Goal: Information Seeking & Learning: Learn about a topic

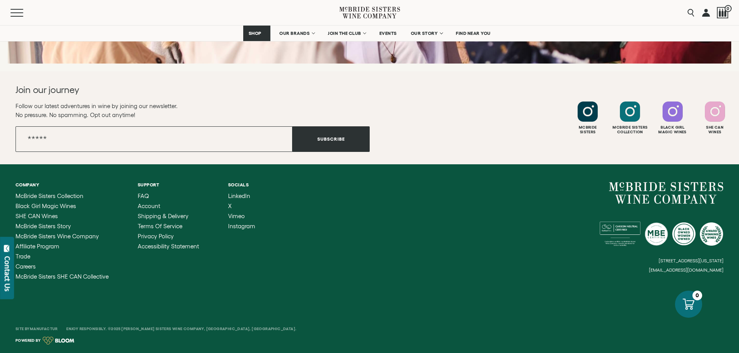
scroll to position [3820, 0]
click at [29, 253] on span "Trade" at bounding box center [23, 256] width 15 height 7
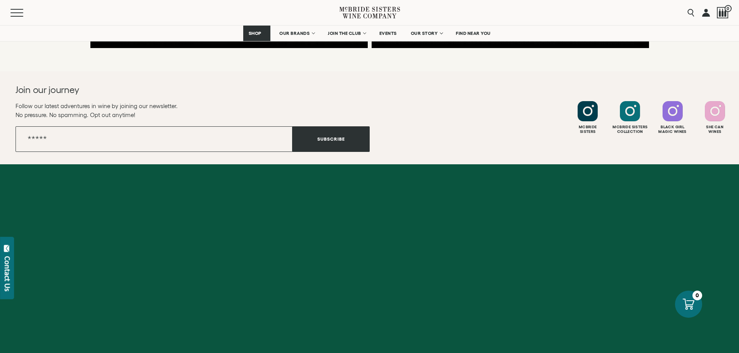
scroll to position [2813, 0]
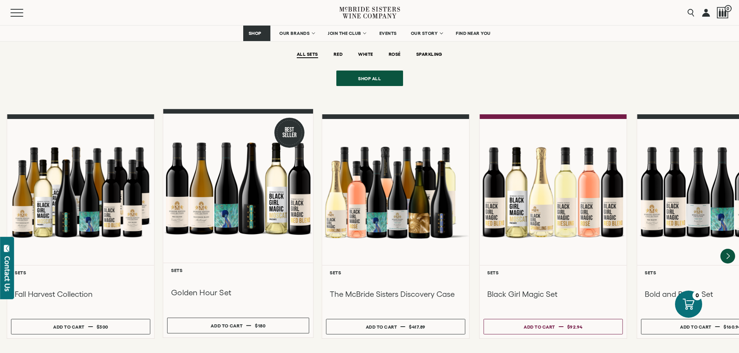
scroll to position [582, 0]
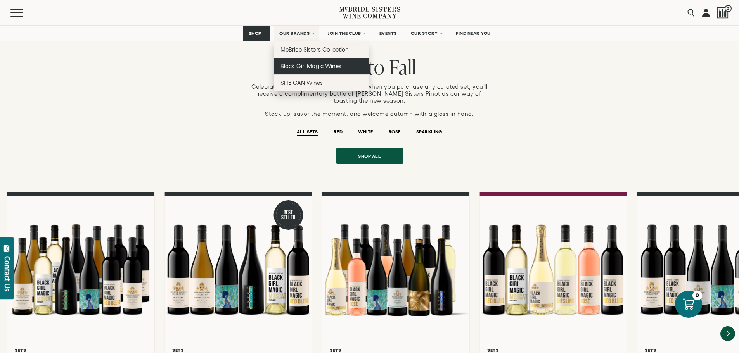
click at [310, 69] on link "Black Girl Magic Wines" at bounding box center [321, 66] width 94 height 17
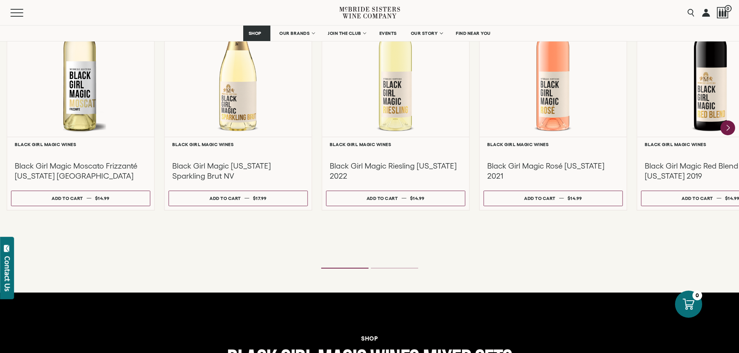
scroll to position [853, 0]
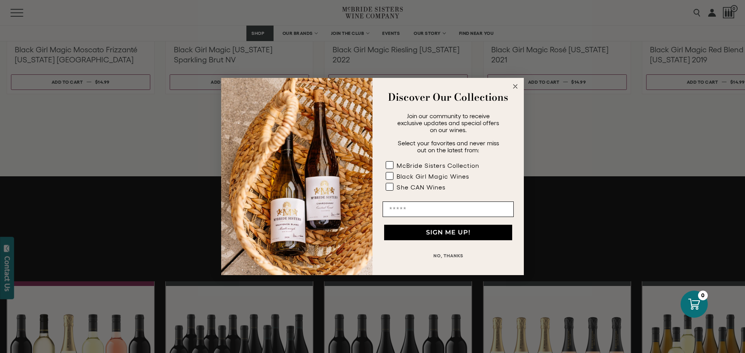
click at [512, 87] on circle "Close dialog" at bounding box center [515, 86] width 9 height 9
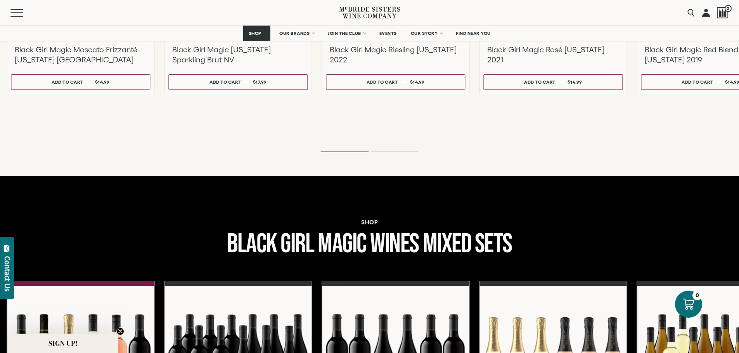
click at [401, 152] on li "Page dot 2" at bounding box center [394, 152] width 47 height 1
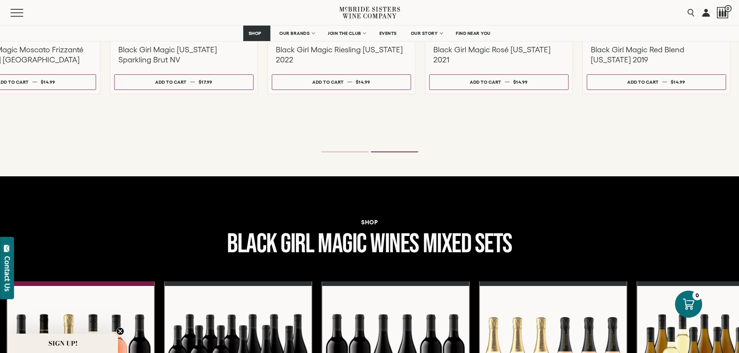
click at [404, 154] on ol at bounding box center [370, 152] width 310 height 3
click at [348, 154] on ol at bounding box center [370, 152] width 310 height 3
click at [350, 154] on ol at bounding box center [370, 152] width 310 height 3
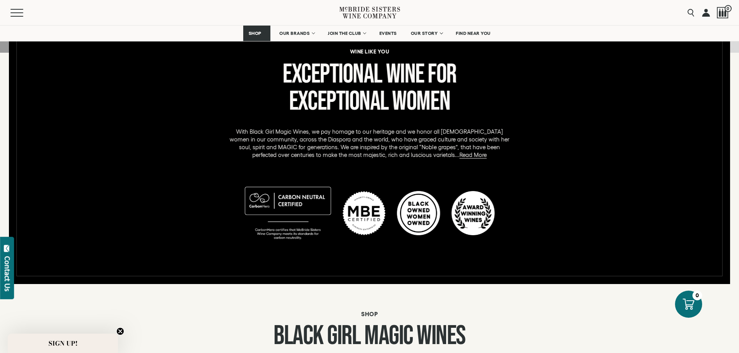
scroll to position [233, 0]
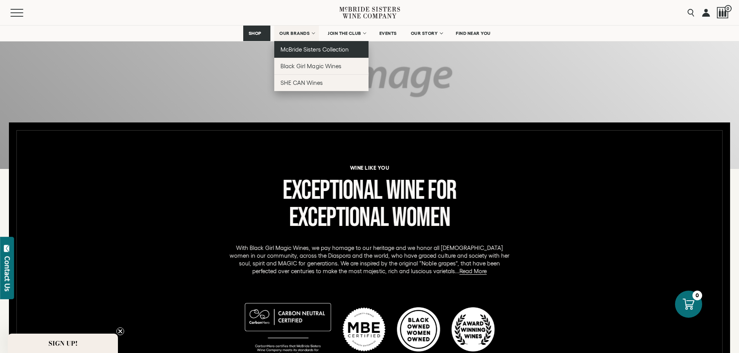
click at [297, 53] on span "McBride Sisters Collection" at bounding box center [314, 49] width 68 height 7
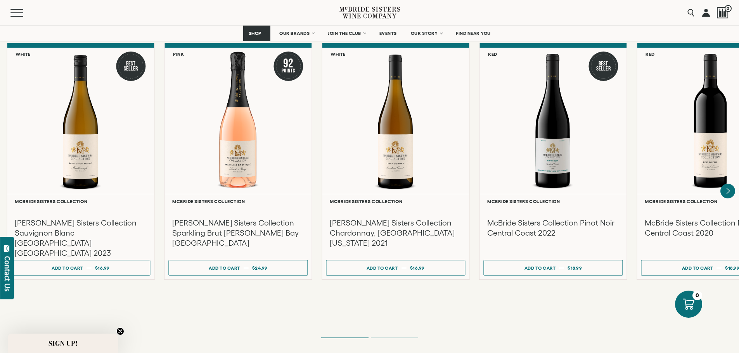
scroll to position [815, 0]
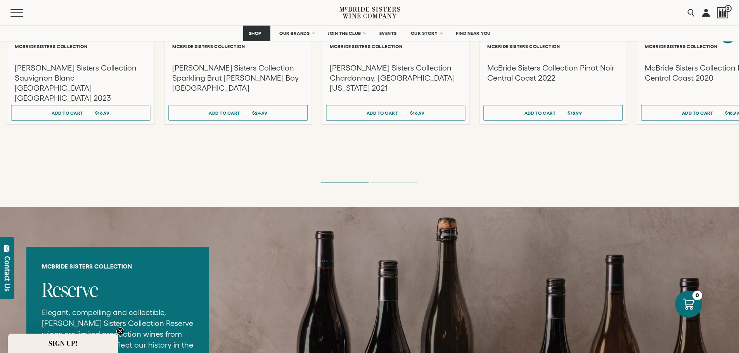
click at [392, 185] on ol at bounding box center [370, 183] width 310 height 3
click at [400, 185] on ol at bounding box center [370, 183] width 310 height 3
click at [401, 183] on li "Page dot 2" at bounding box center [394, 183] width 47 height 1
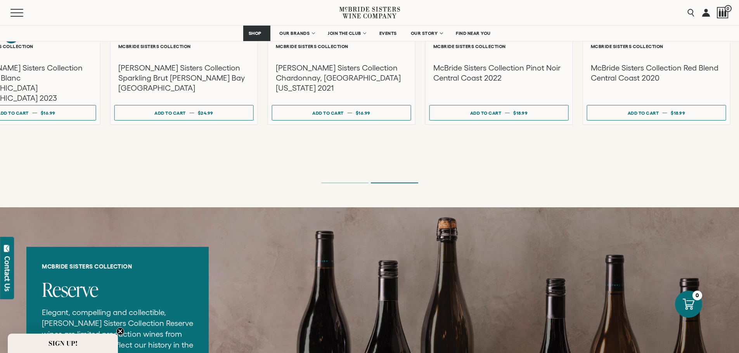
click at [401, 183] on li "Page dot 2" at bounding box center [394, 183] width 47 height 1
click at [343, 185] on ol at bounding box center [370, 183] width 310 height 3
click at [352, 183] on li "Page dot 1" at bounding box center [344, 183] width 47 height 1
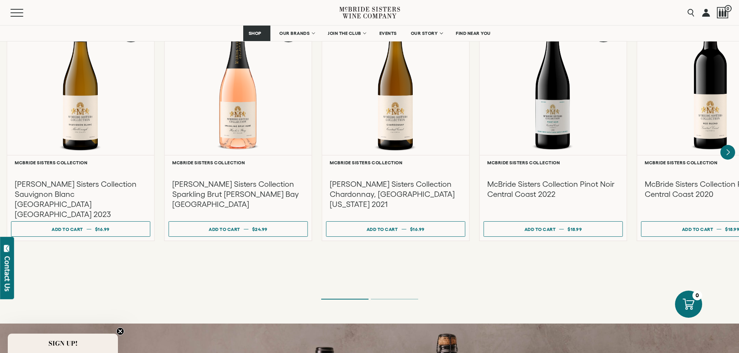
scroll to position [582, 0]
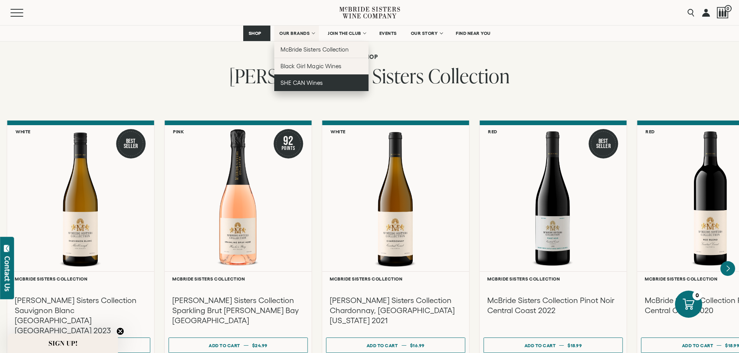
click at [296, 86] on span "SHE CAN Wines" at bounding box center [301, 83] width 42 height 7
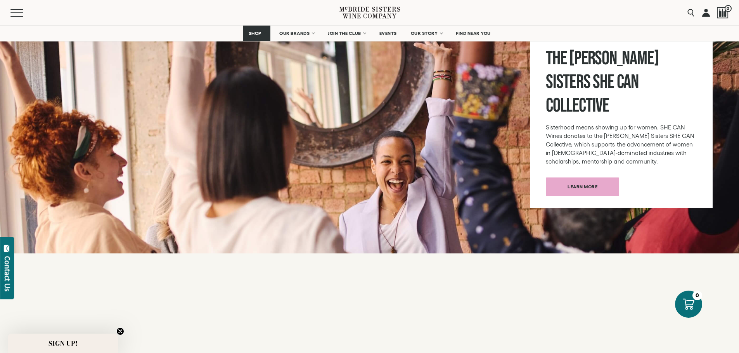
scroll to position [698, 0]
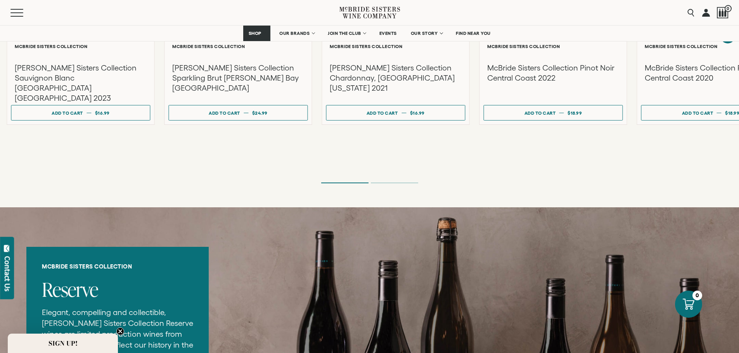
scroll to position [737, 0]
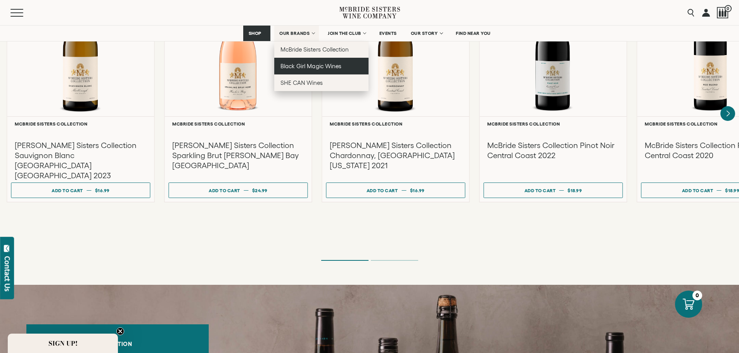
click at [319, 74] on link "Black Girl Magic Wines" at bounding box center [321, 66] width 94 height 17
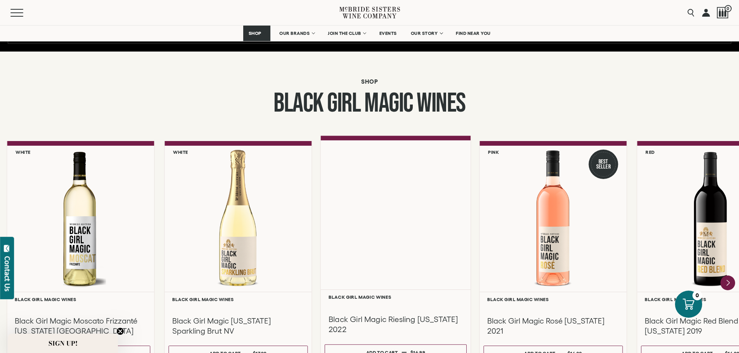
scroll to position [698, 0]
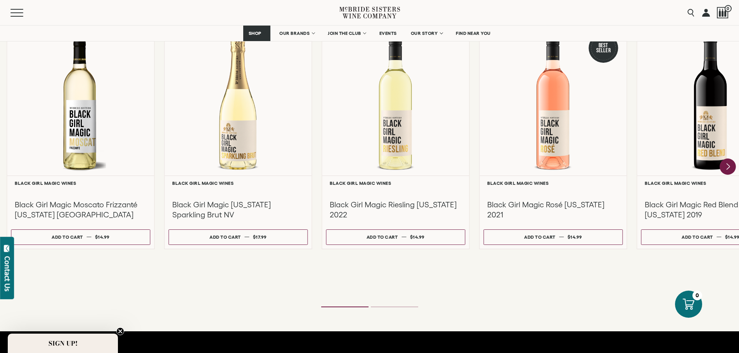
click at [730, 175] on icon "Next" at bounding box center [728, 167] width 16 height 16
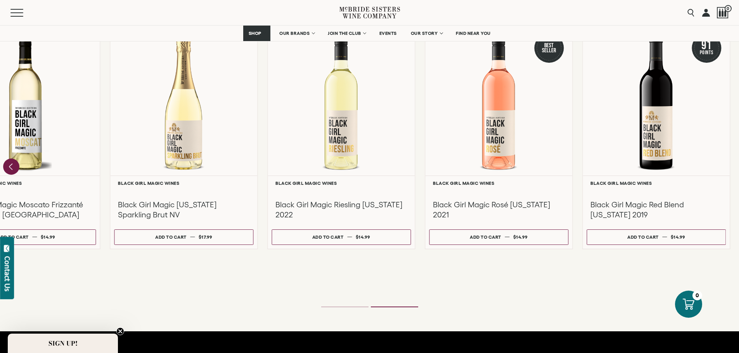
click at [18, 175] on icon "Previous" at bounding box center [11, 167] width 16 height 16
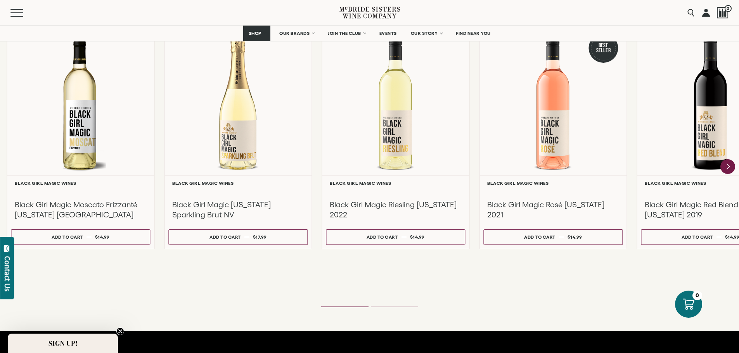
scroll to position [621, 0]
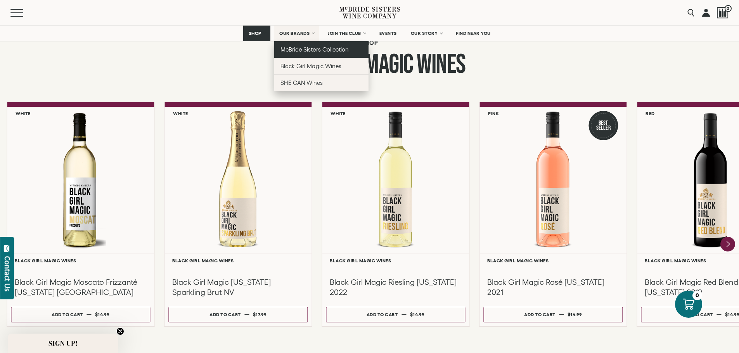
click at [302, 58] on link "McBride Sisters Collection" at bounding box center [321, 49] width 94 height 17
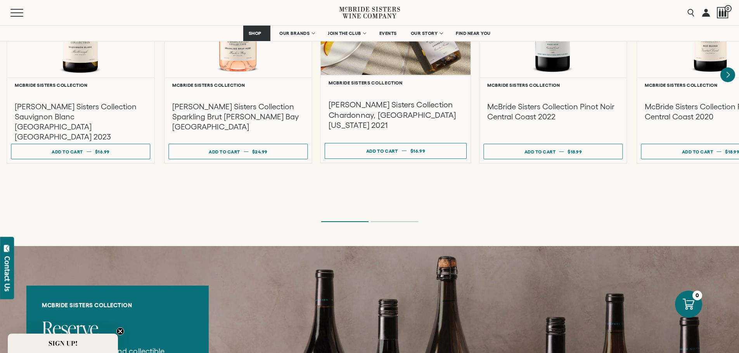
scroll to position [892, 0]
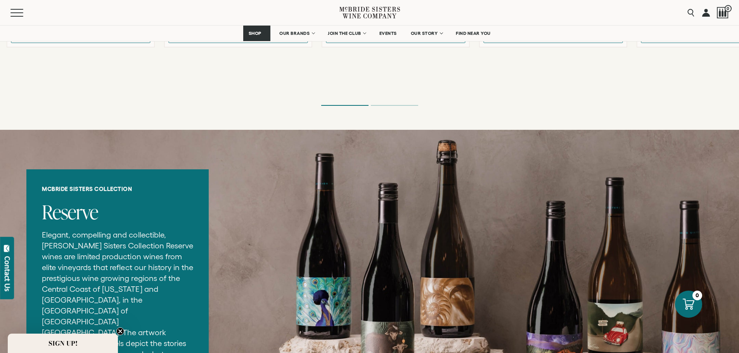
click at [0, 0] on div at bounding box center [0, 0] width 0 height 0
